Goal: Task Accomplishment & Management: Manage account settings

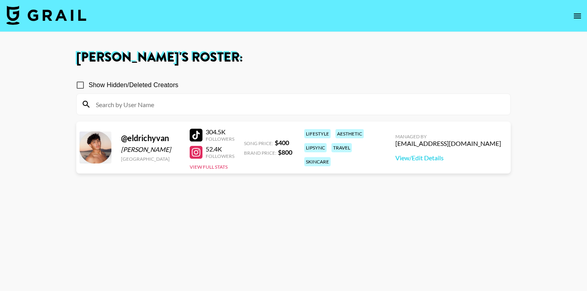
click at [80, 81] on input "Show Hidden/Deleted Creators" at bounding box center [80, 85] width 17 height 17
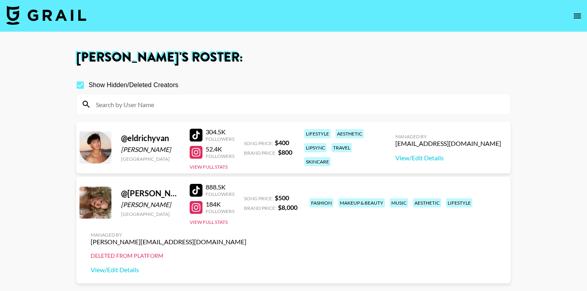
click at [80, 81] on input "Show Hidden/Deleted Creators" at bounding box center [80, 85] width 17 height 17
checkbox input "false"
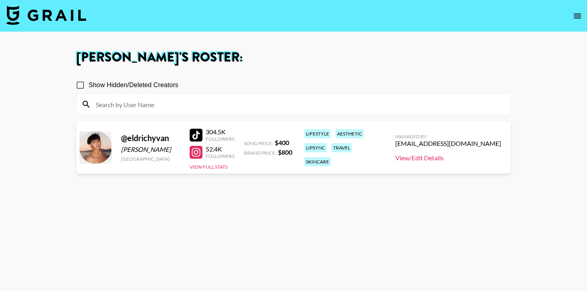
click at [450, 155] on link "View/Edit Details" at bounding box center [448, 158] width 106 height 8
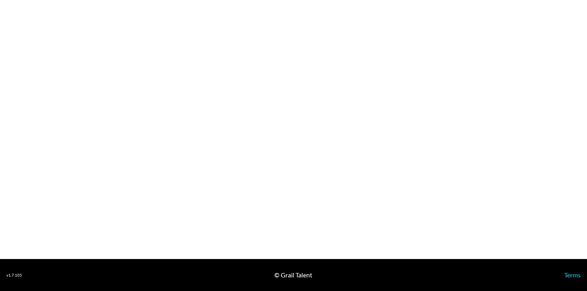
select select "USD"
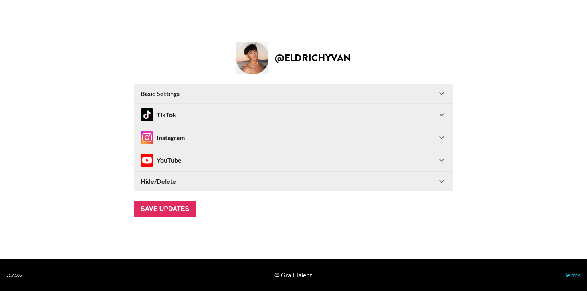
click at [388, 87] on Settings-header "Basic Settings" at bounding box center [293, 93] width 319 height 19
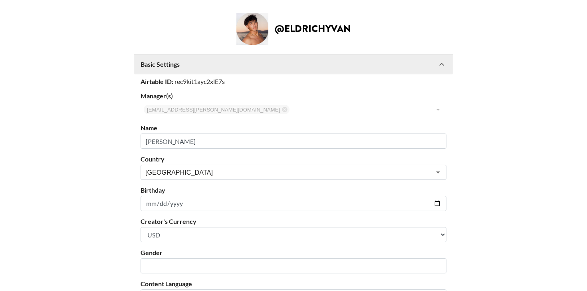
click at [398, 61] on div "Basic Settings" at bounding box center [289, 64] width 296 height 8
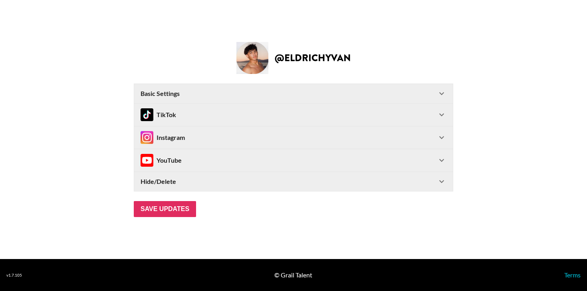
click at [433, 84] on Settings-header "Basic Settings" at bounding box center [293, 93] width 319 height 19
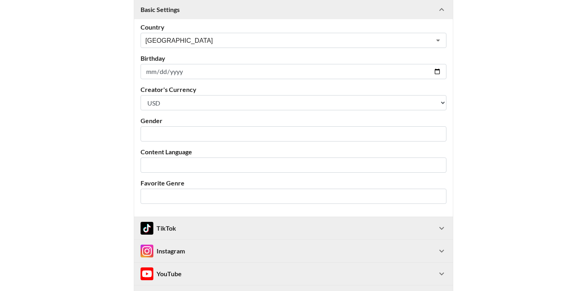
scroll to position [146, 0]
